Goal: Information Seeking & Learning: Compare options

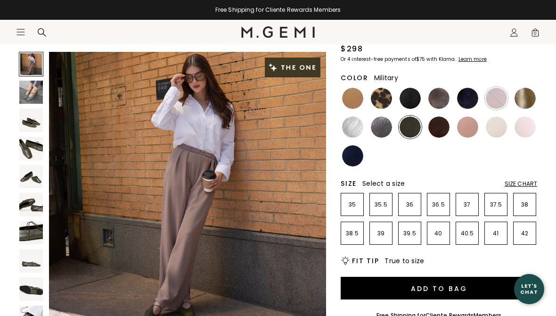
scroll to position [82, 0]
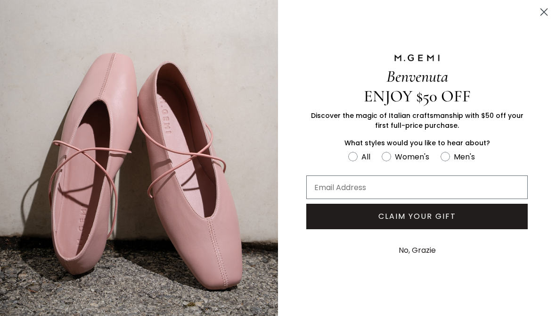
click at [351, 257] on div "No, Grazie" at bounding box center [417, 250] width 278 height 33
click at [540, 14] on circle "Close dialog" at bounding box center [545, 12] width 16 height 16
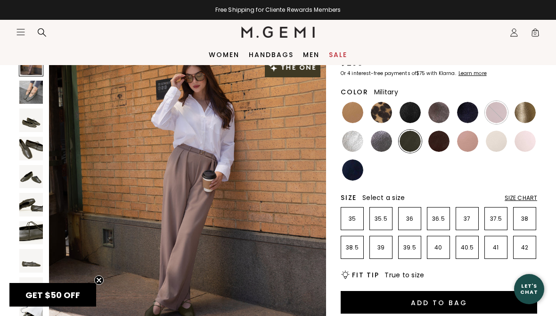
click at [415, 110] on img at bounding box center [410, 112] width 21 height 21
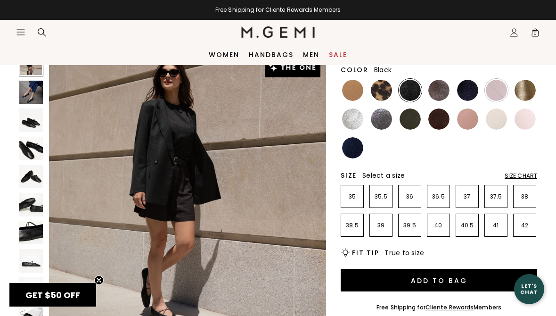
scroll to position [99, 0]
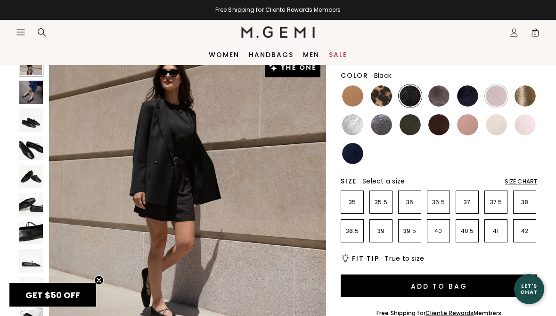
click at [378, 121] on img at bounding box center [381, 124] width 21 height 21
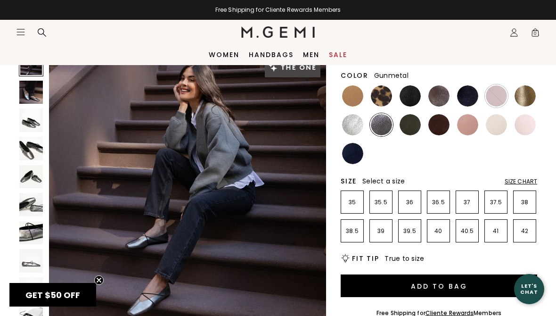
click at [414, 125] on img at bounding box center [410, 124] width 21 height 21
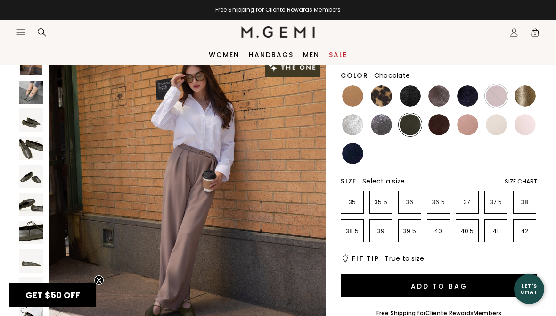
click at [438, 130] on img at bounding box center [439, 124] width 21 height 21
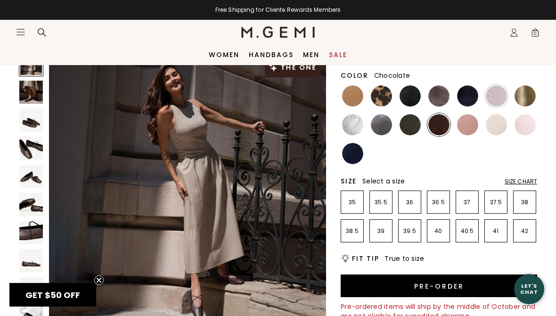
click at [445, 125] on img at bounding box center [439, 124] width 21 height 21
click at [442, 124] on img at bounding box center [439, 124] width 21 height 21
click at [472, 125] on img at bounding box center [467, 124] width 21 height 21
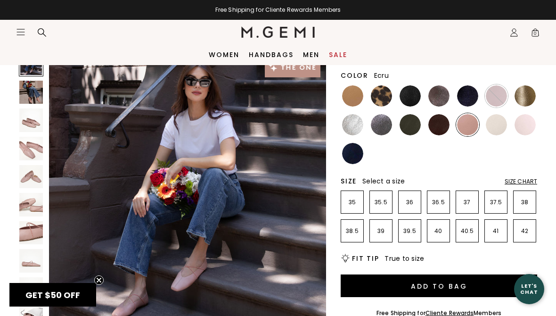
click at [505, 119] on img at bounding box center [496, 124] width 21 height 21
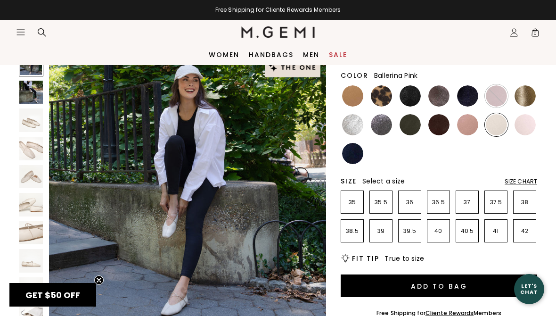
click at [525, 125] on img at bounding box center [525, 124] width 21 height 21
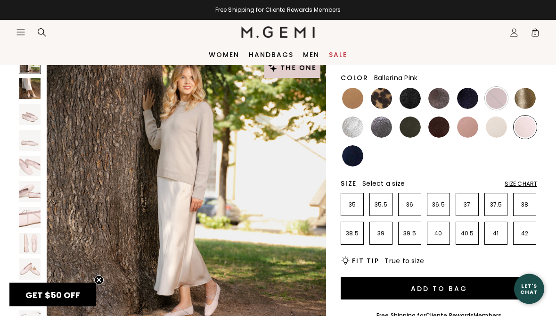
scroll to position [91, 0]
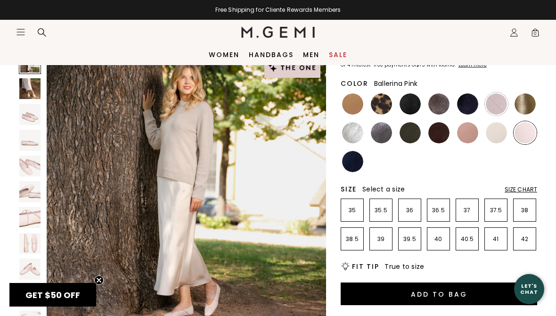
click at [468, 99] on img at bounding box center [467, 103] width 21 height 21
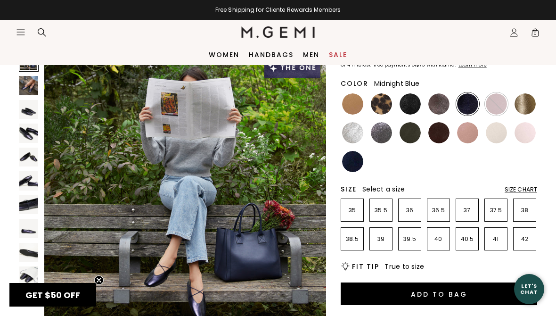
click at [449, 104] on img at bounding box center [439, 103] width 21 height 21
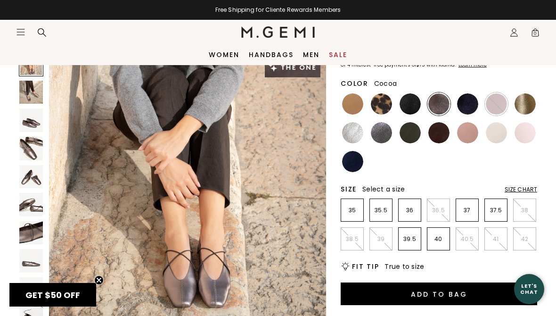
click at [507, 103] on img at bounding box center [496, 103] width 21 height 21
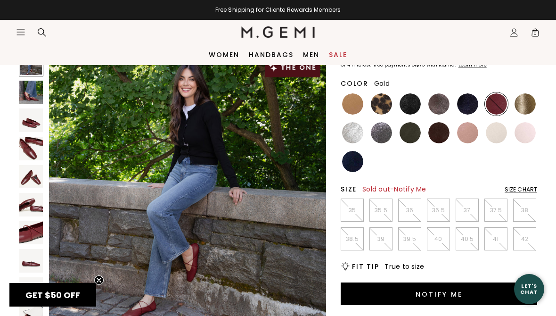
click at [519, 106] on img at bounding box center [525, 103] width 21 height 21
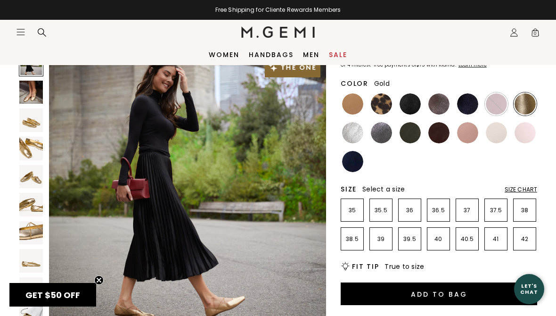
click at [360, 139] on img at bounding box center [352, 132] width 21 height 21
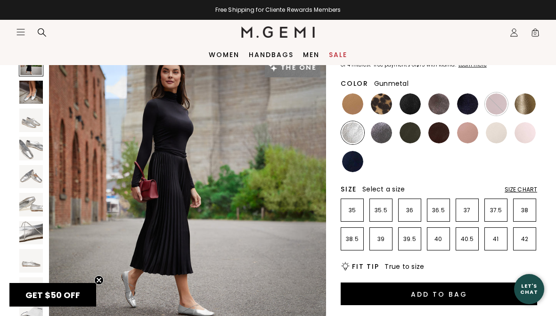
click at [384, 133] on img at bounding box center [381, 132] width 21 height 21
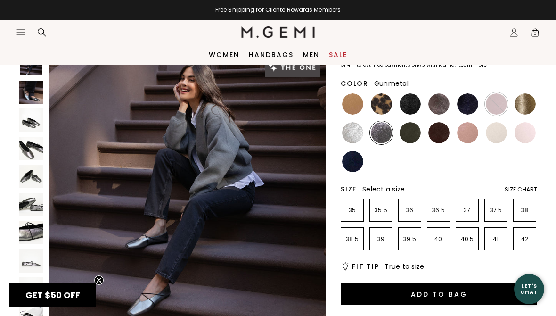
click at [417, 130] on img at bounding box center [410, 132] width 21 height 21
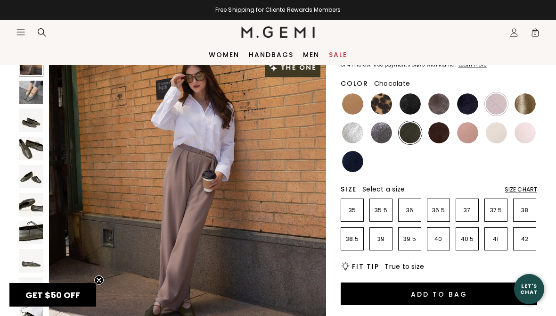
click at [447, 128] on img at bounding box center [439, 132] width 21 height 21
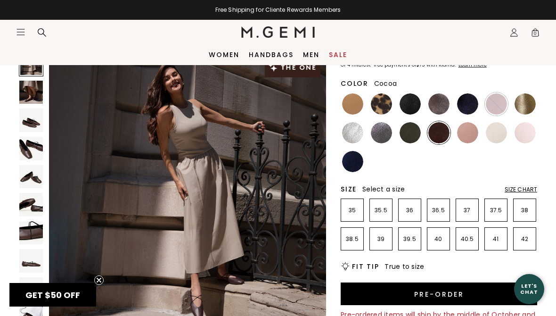
click at [439, 98] on img at bounding box center [439, 103] width 21 height 21
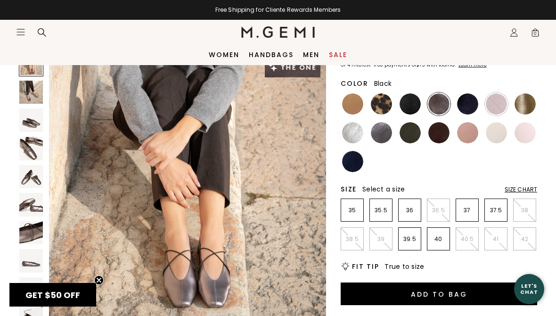
click at [407, 98] on img at bounding box center [410, 103] width 21 height 21
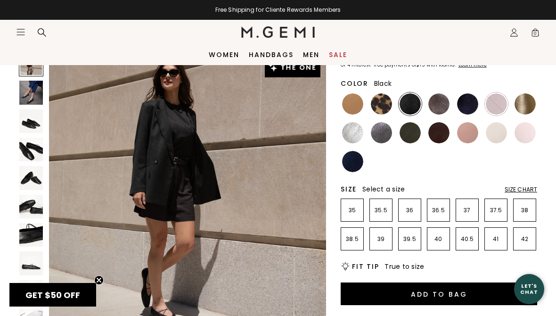
click at [444, 131] on img at bounding box center [439, 132] width 21 height 21
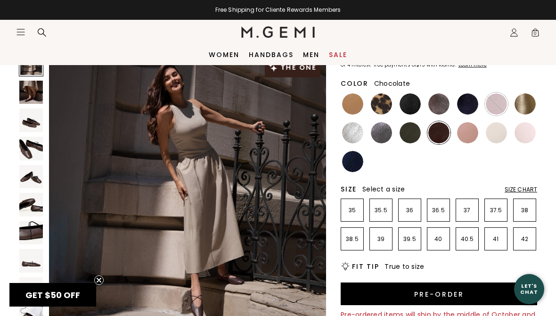
click at [443, 141] on img at bounding box center [439, 132] width 21 height 21
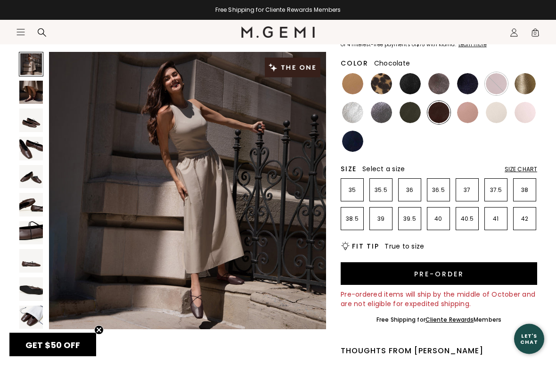
scroll to position [112, 0]
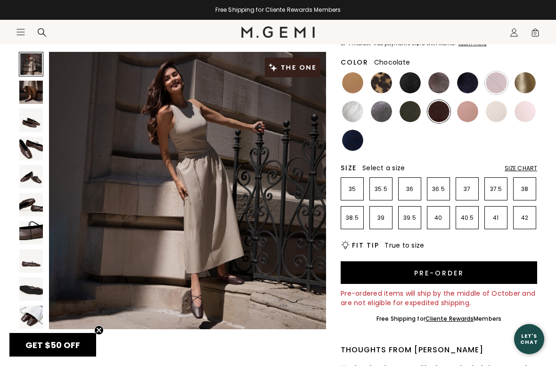
click at [436, 113] on img at bounding box center [439, 111] width 21 height 21
click at [440, 91] on img at bounding box center [439, 82] width 21 height 21
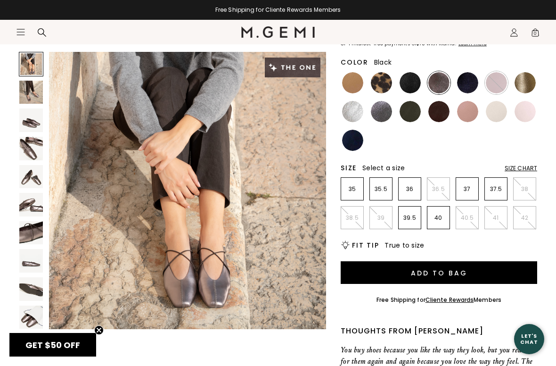
click at [406, 91] on img at bounding box center [410, 82] width 21 height 21
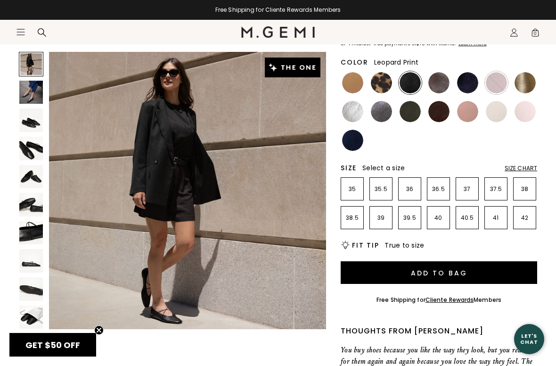
click at [377, 88] on img at bounding box center [381, 82] width 21 height 21
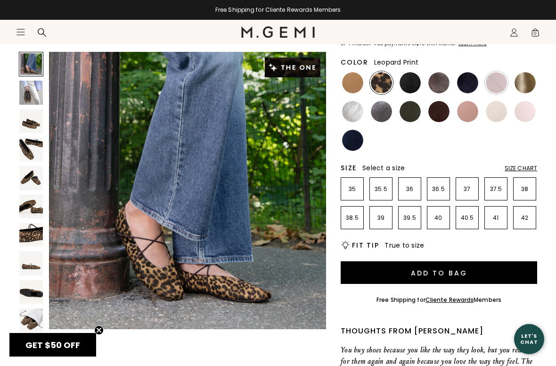
click at [389, 82] on img at bounding box center [381, 82] width 21 height 21
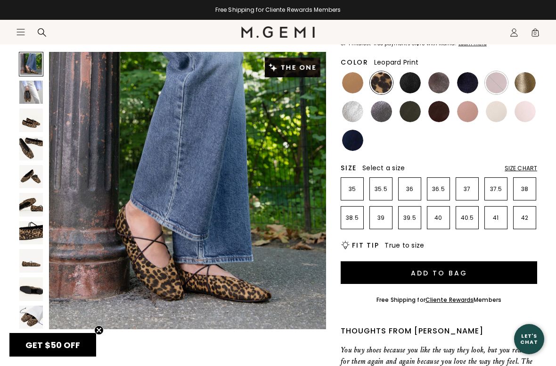
click at [354, 87] on img at bounding box center [352, 82] width 21 height 21
